Goal: Information Seeking & Learning: Learn about a topic

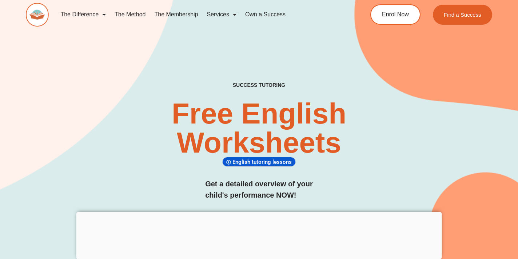
click at [258, 212] on div at bounding box center [259, 212] width 366 height 0
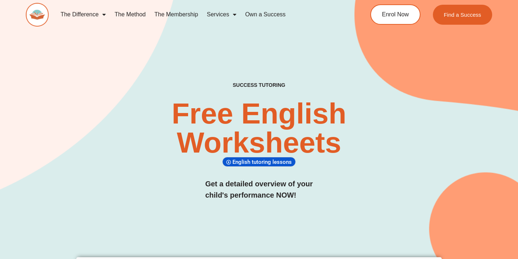
click at [368, 182] on div "SUCCESS TUTORING​ Free English Worksheets​ English tutoring lessons Get a detai…" at bounding box center [259, 149] width 466 height 134
click at [37, 16] on img at bounding box center [37, 15] width 23 height 24
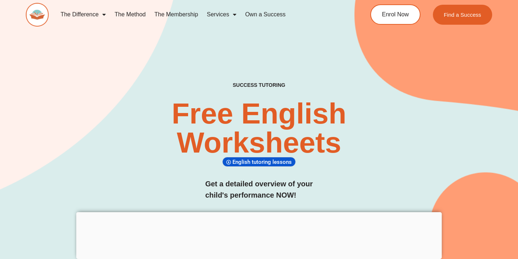
click at [259, 212] on div at bounding box center [259, 212] width 366 height 0
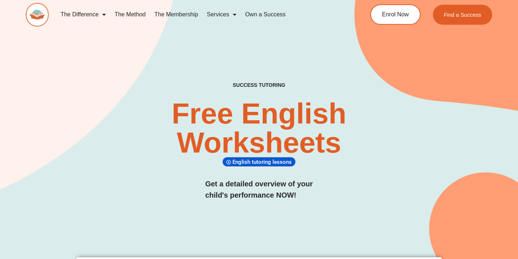
click at [174, 13] on link "The Membership" at bounding box center [176, 14] width 52 height 17
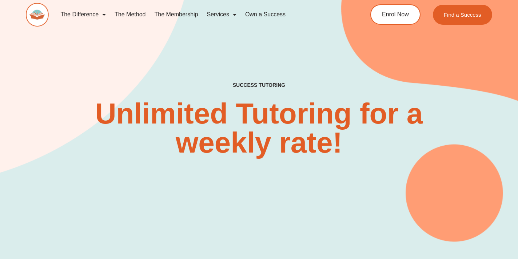
click at [291, 37] on div "SUCCESS TUTORING​ Unlimited Tutoring for a weekly rate!" at bounding box center [259, 106] width 466 height 272
click at [354, 69] on div "SUCCESS TUTORING​ Unlimited Tutoring for a weekly rate!" at bounding box center [259, 106] width 466 height 272
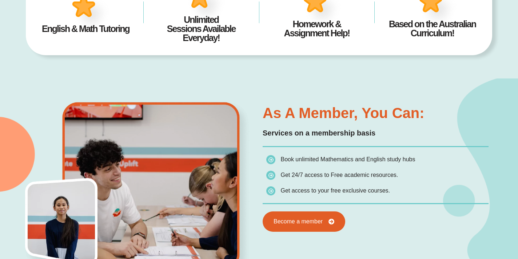
scroll to position [295, 0]
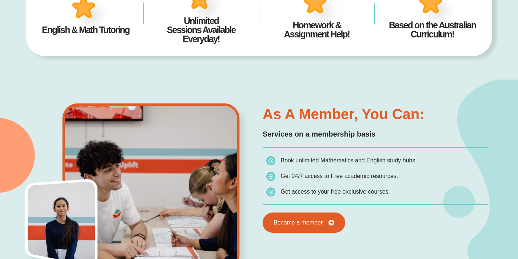
click at [92, 32] on h4 "English & Math Tutoring" at bounding box center [86, 29] width 94 height 9
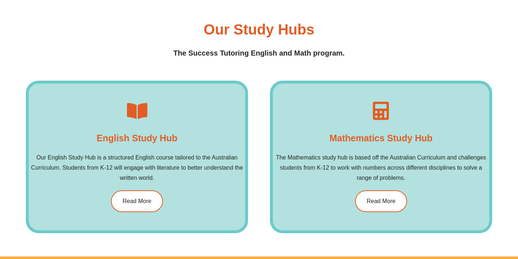
scroll to position [1006, 0]
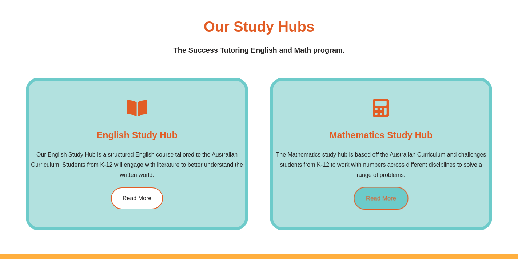
click at [396, 199] on span "Read More" at bounding box center [381, 198] width 30 height 6
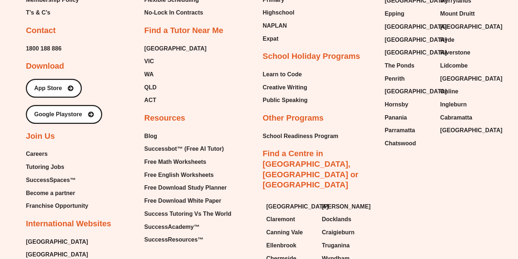
scroll to position [2919, 0]
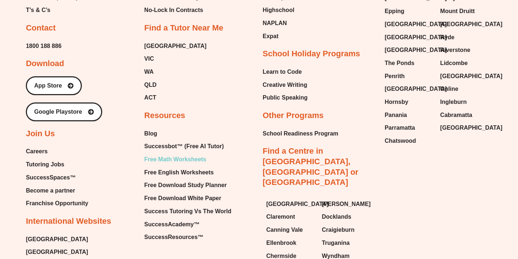
click at [176, 154] on span "Free Math Worksheets" at bounding box center [175, 159] width 62 height 11
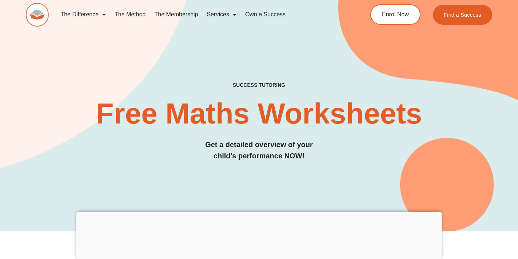
click at [257, 212] on div at bounding box center [259, 212] width 366 height 0
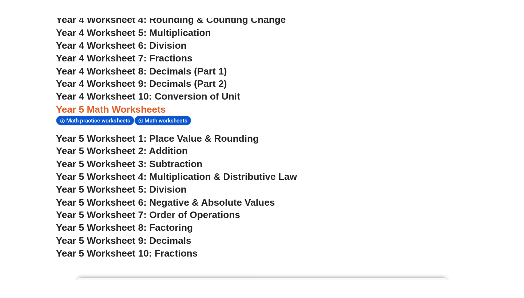
scroll to position [1423, 0]
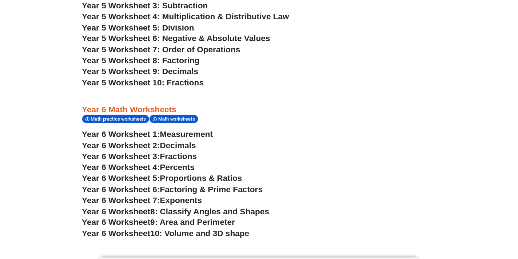
scroll to position [1562, 0]
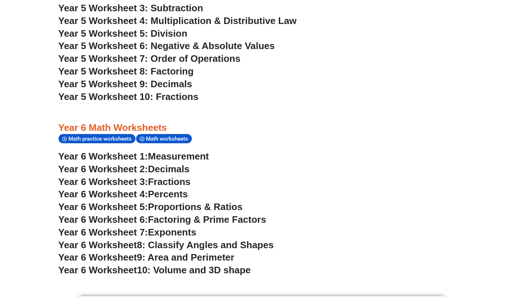
click at [200, 259] on span "10: Volume and 3D shape" at bounding box center [194, 270] width 114 height 11
